Goal: Navigation & Orientation: Find specific page/section

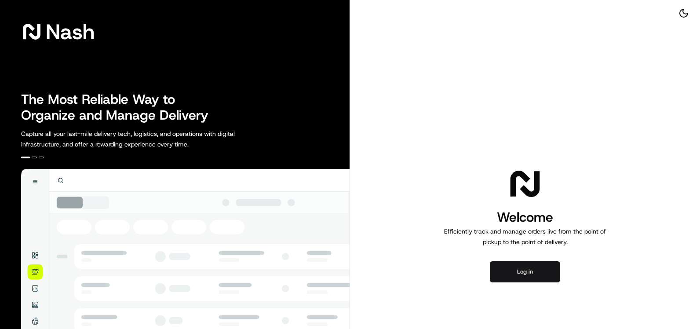
click at [538, 276] on button "Log in" at bounding box center [525, 271] width 70 height 21
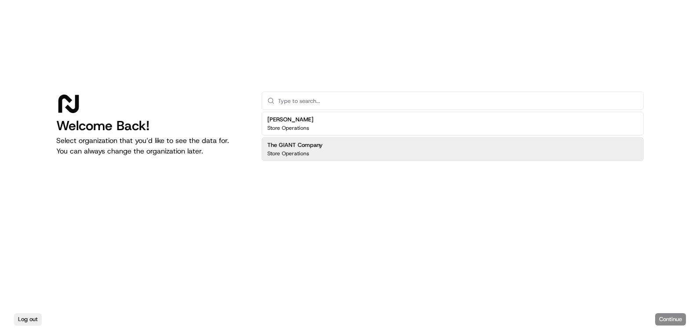
click at [306, 148] on h2 "The GIANT Company" at bounding box center [294, 145] width 55 height 8
click at [667, 318] on button "Continue" at bounding box center [670, 319] width 31 height 12
